Goal: Task Accomplishment & Management: Manage account settings

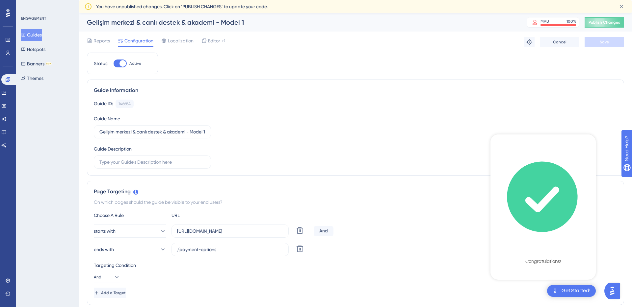
click at [7, 14] on icon at bounding box center [8, 13] width 4 height 8
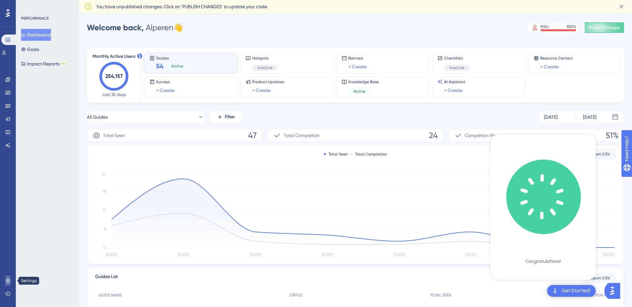
click at [8, 281] on icon at bounding box center [8, 281] width 4 height 4
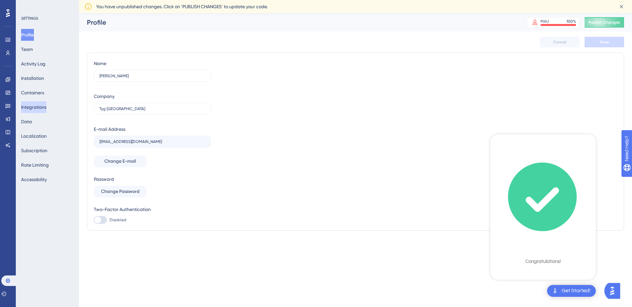
click at [46, 104] on button "Integrations" at bounding box center [33, 107] width 25 height 12
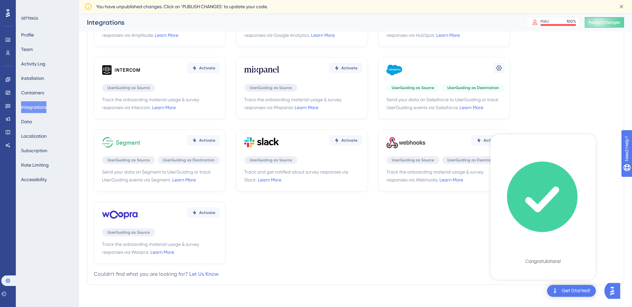
scroll to position [70, 0]
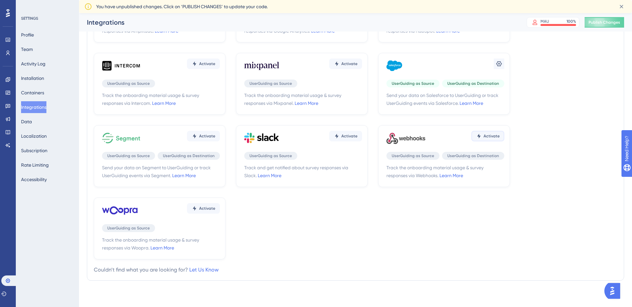
click at [492, 140] on button "Activate" at bounding box center [487, 136] width 33 height 11
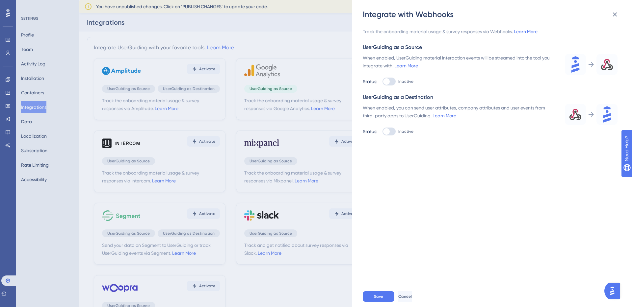
click at [392, 82] on div at bounding box center [388, 82] width 13 height 8
click at [382, 82] on input "Inactive" at bounding box center [382, 82] width 0 height 0
checkbox input "true"
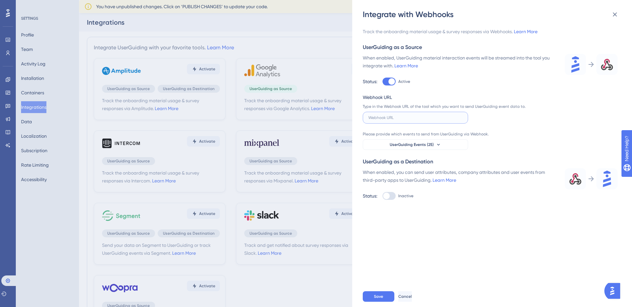
click at [406, 119] on input "text" at bounding box center [415, 118] width 94 height 5
click at [438, 144] on icon at bounding box center [438, 144] width 5 height 5
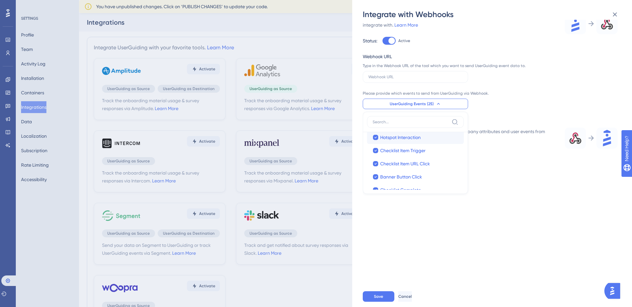
scroll to position [18, 0]
click at [503, 65] on div "Type in the Webhook URL of the tool which you want to send UserGuiding event da…" at bounding box center [446, 65] width 166 height 5
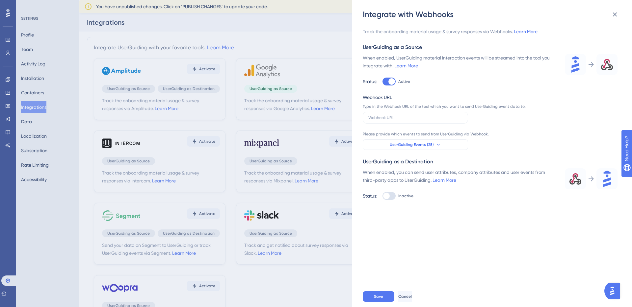
scroll to position [0, 0]
drag, startPoint x: 386, startPoint y: 106, endPoint x: 497, endPoint y: 108, distance: 110.3
click at [497, 108] on div "Type in the Webhook URL of the tool which you want to send UserGuiding event da…" at bounding box center [446, 106] width 166 height 5
